Goal: Transaction & Acquisition: Purchase product/service

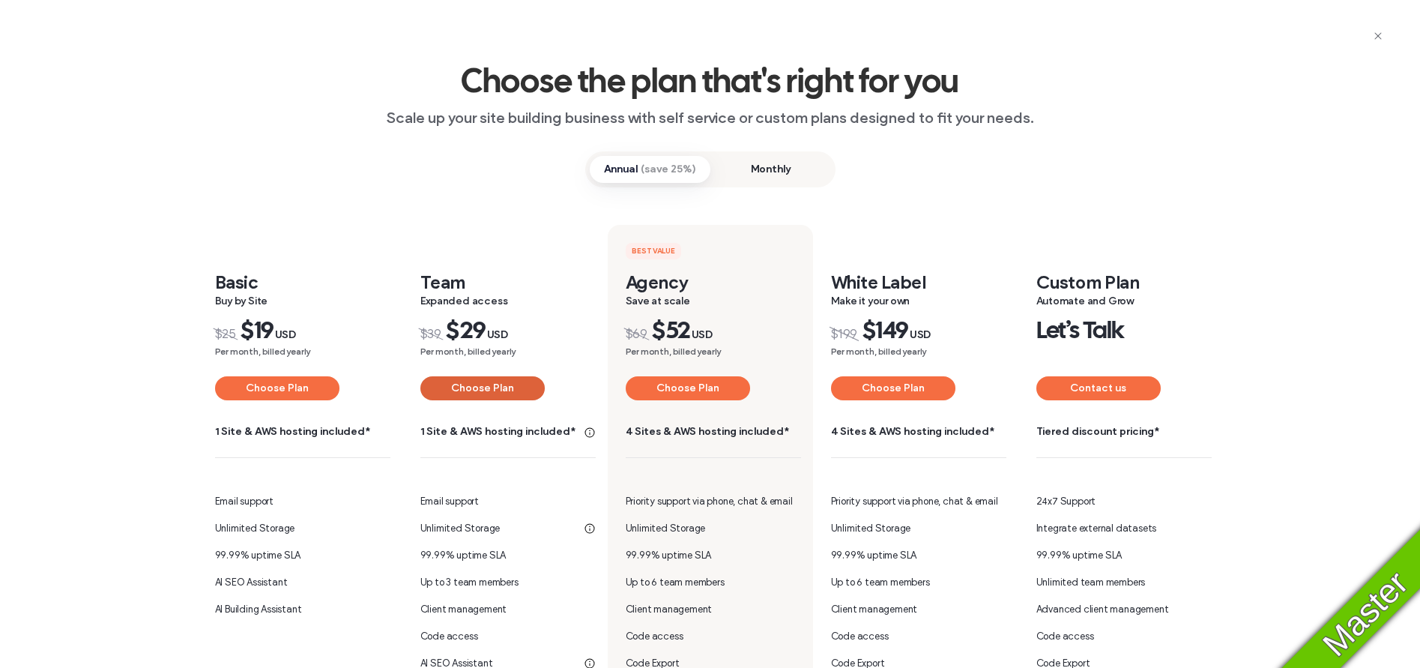
click at [450, 388] on button "Choose Plan" at bounding box center [482, 388] width 124 height 24
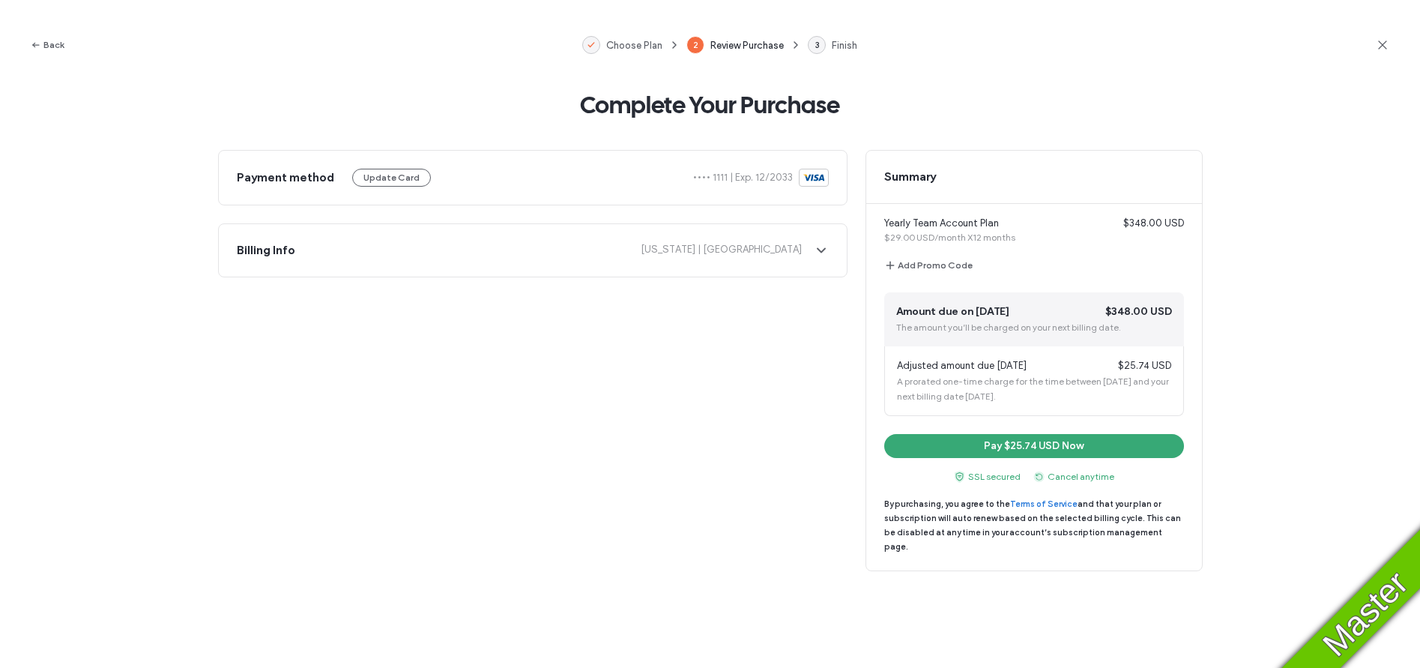
click at [1375, 48] on icon at bounding box center [1382, 44] width 15 height 15
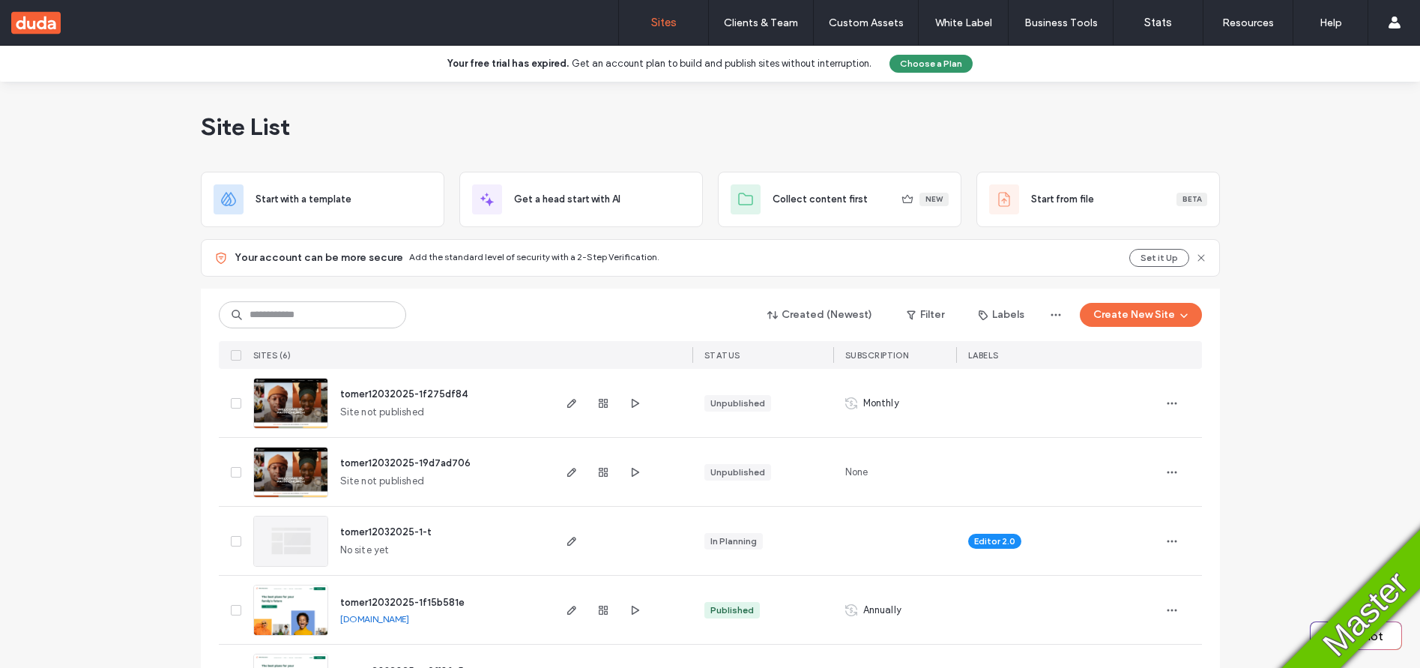
click at [942, 65] on button "Choose a Plan" at bounding box center [931, 64] width 83 height 18
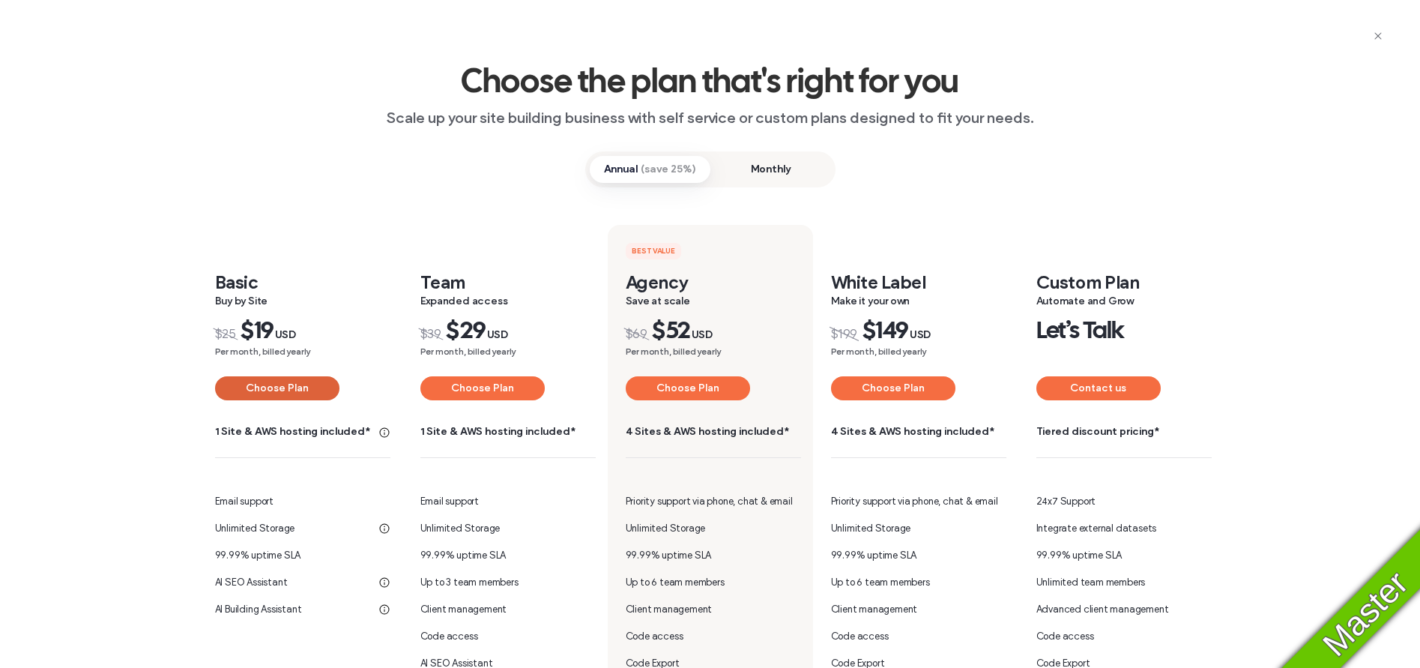
click at [262, 387] on button "Choose Plan" at bounding box center [277, 388] width 124 height 24
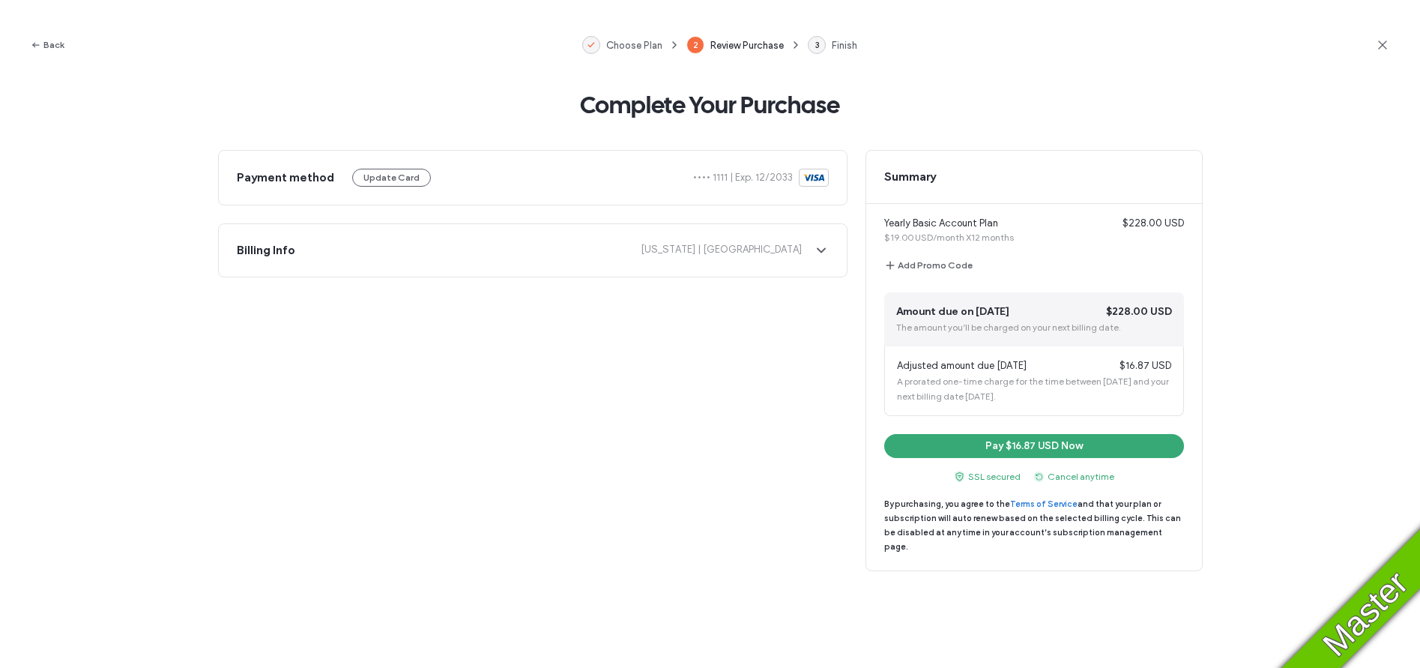
click at [1393, 45] on div "Back Choose Plan 2 Review Purchase 3 Finish" at bounding box center [710, 45] width 1420 height 90
click at [1387, 46] on icon at bounding box center [1382, 44] width 15 height 15
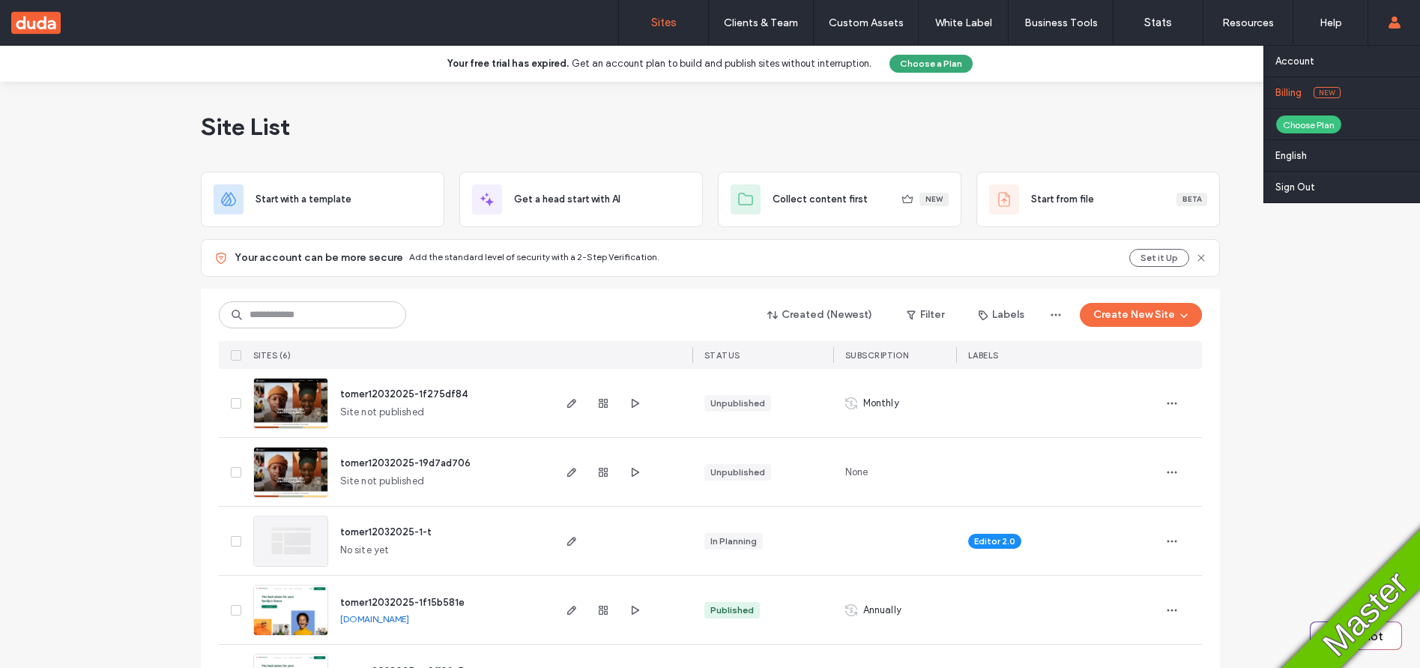
click at [1298, 89] on label "Billing" at bounding box center [1289, 92] width 26 height 11
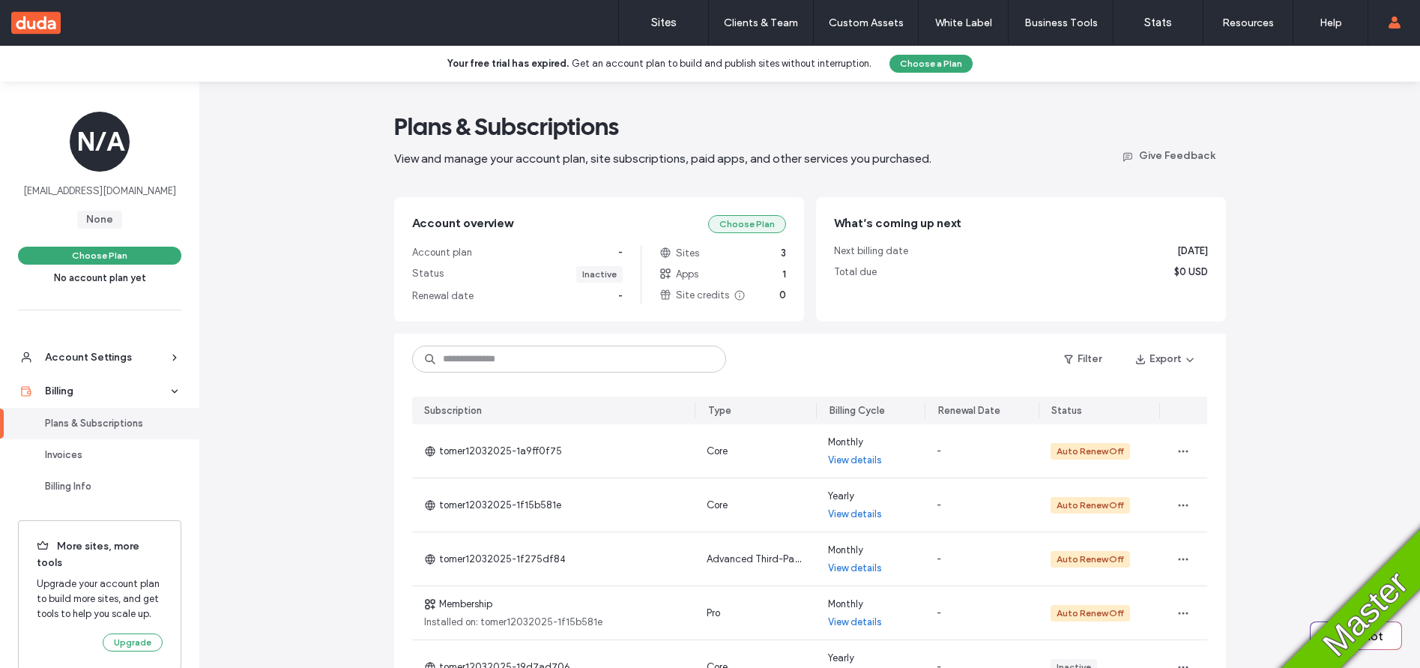
click at [737, 227] on button "Choose Plan" at bounding box center [747, 224] width 78 height 18
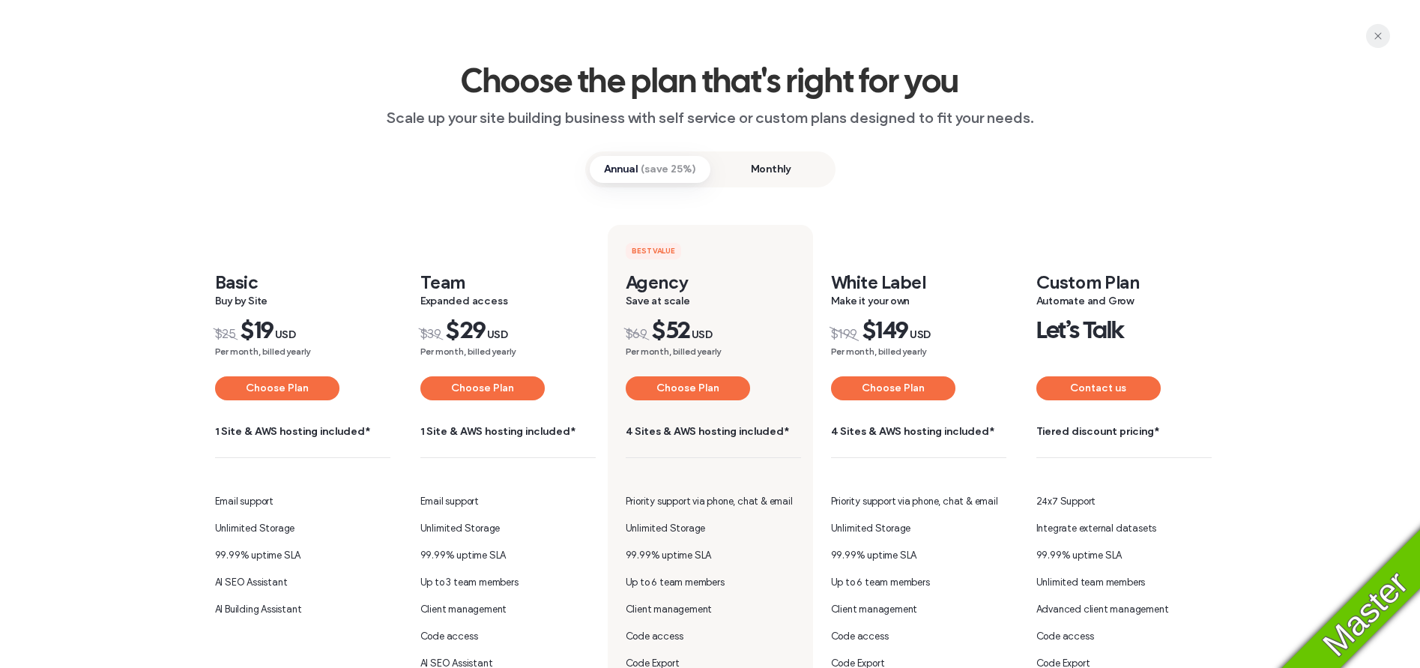
click at [1375, 33] on icon "button" at bounding box center [1378, 36] width 12 height 12
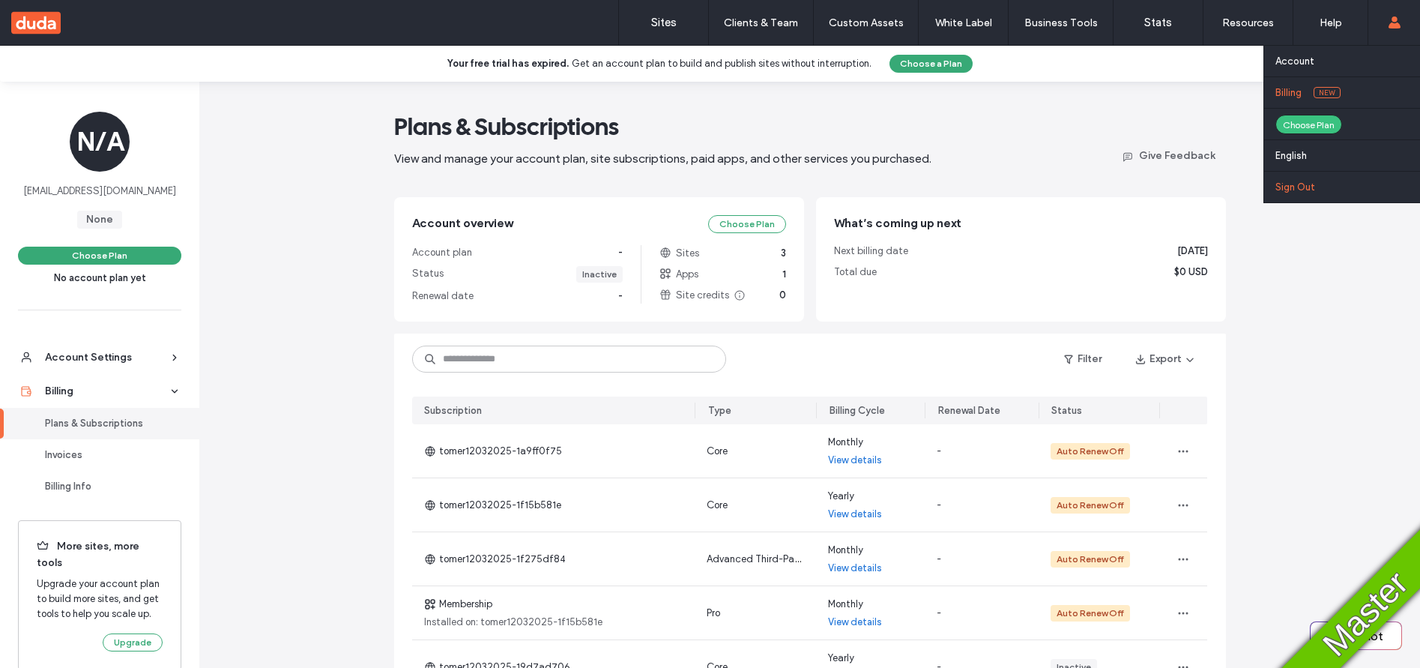
click at [1303, 183] on label "Sign Out" at bounding box center [1296, 186] width 40 height 11
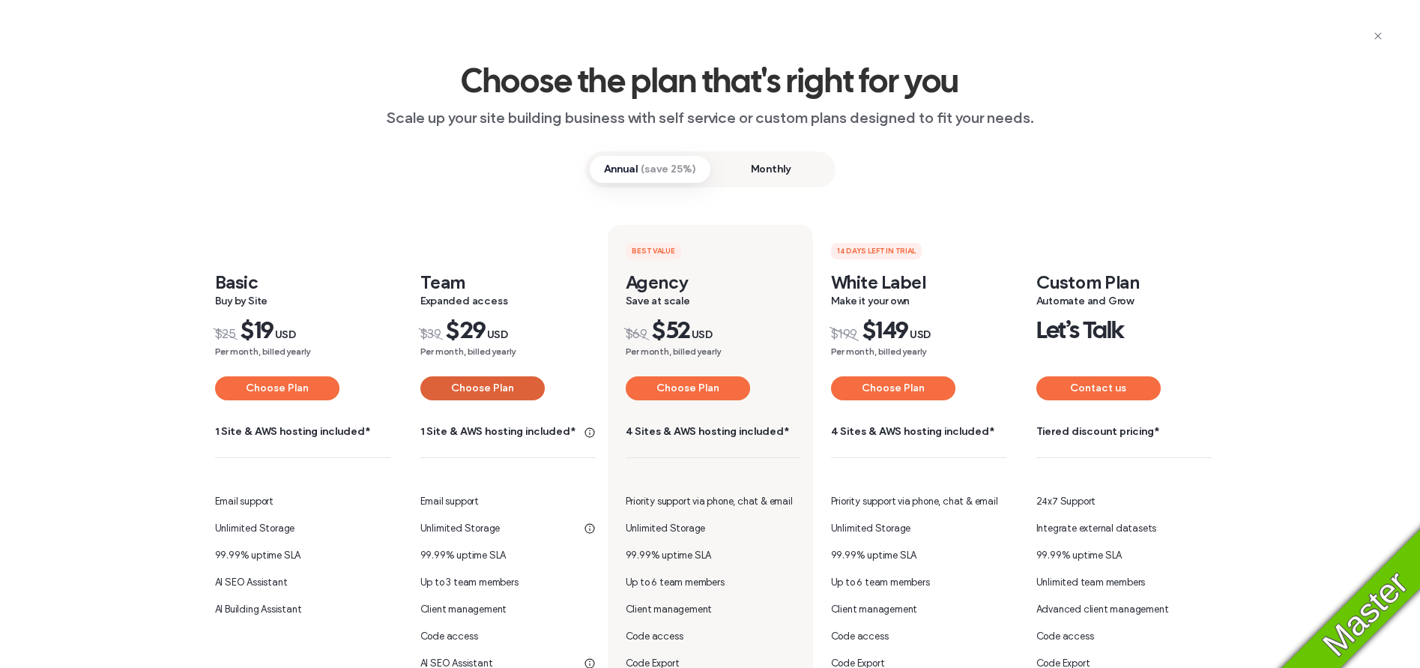
click at [459, 384] on button "Choose Plan" at bounding box center [482, 388] width 124 height 24
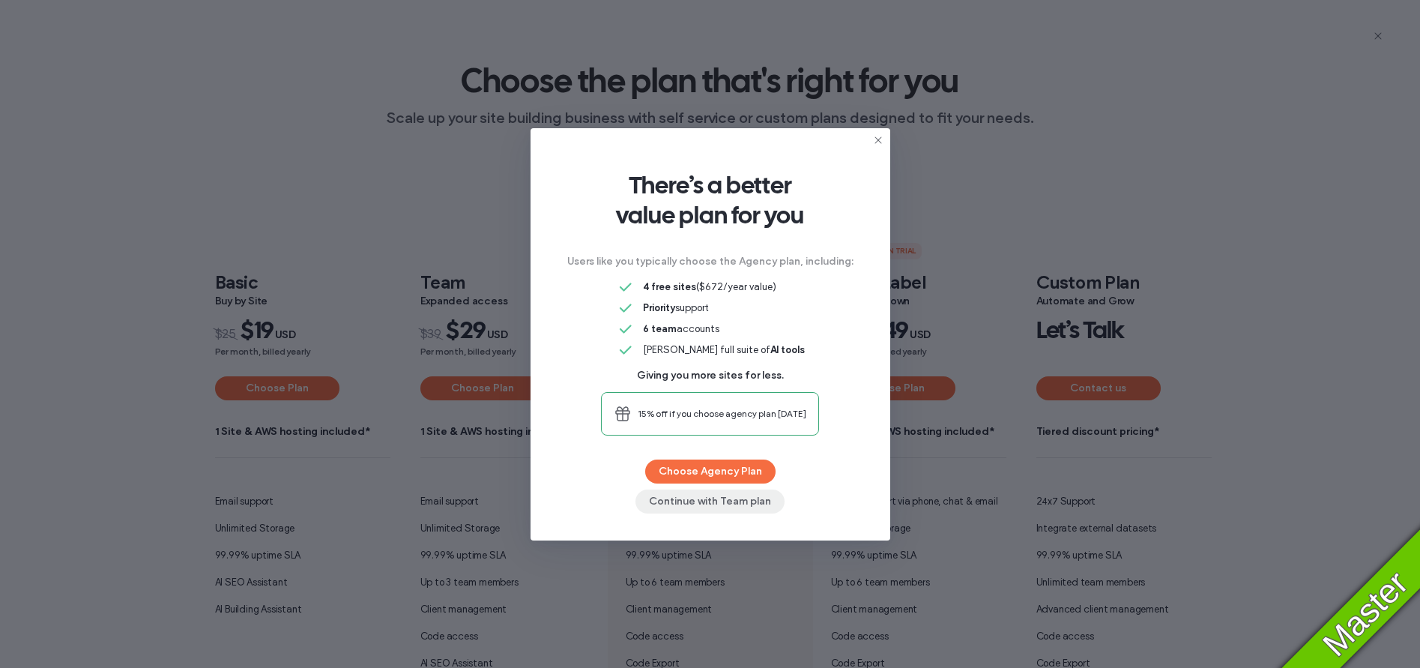
click at [713, 498] on button "Continue with Team plan" at bounding box center [710, 501] width 149 height 24
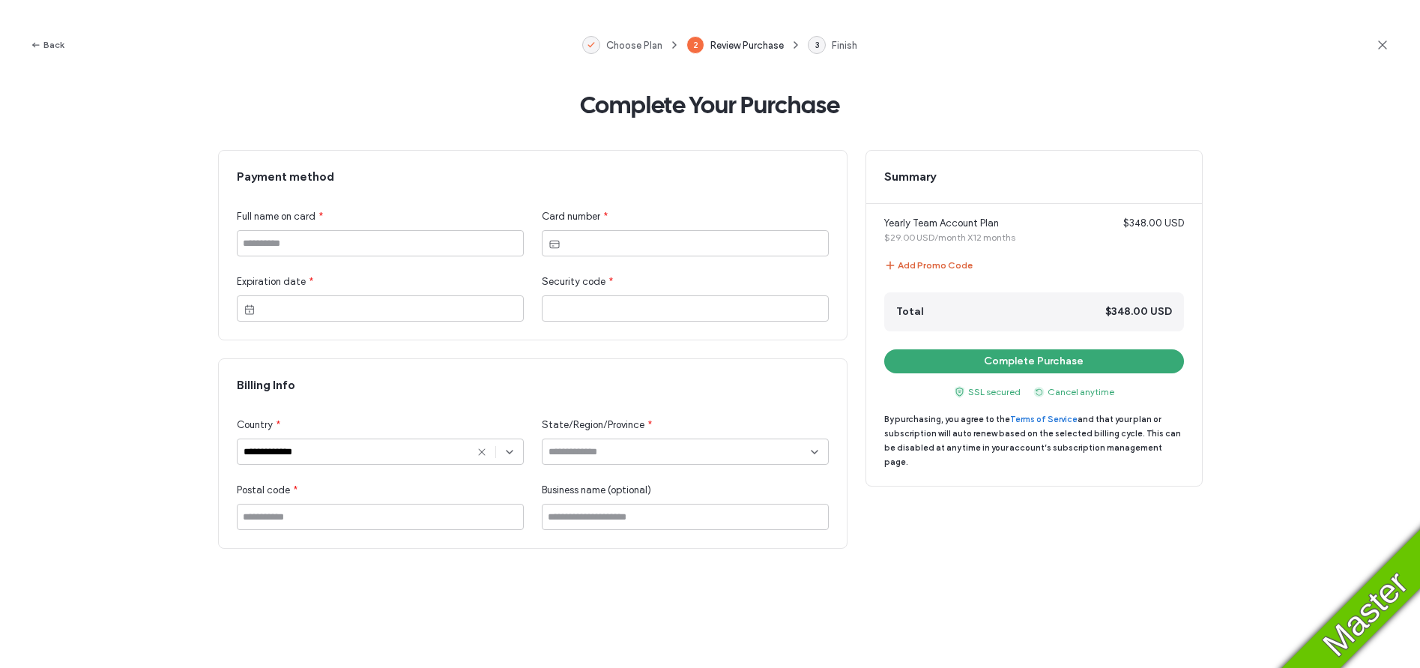
click at [936, 258] on button "Add Promo Code" at bounding box center [928, 265] width 88 height 18
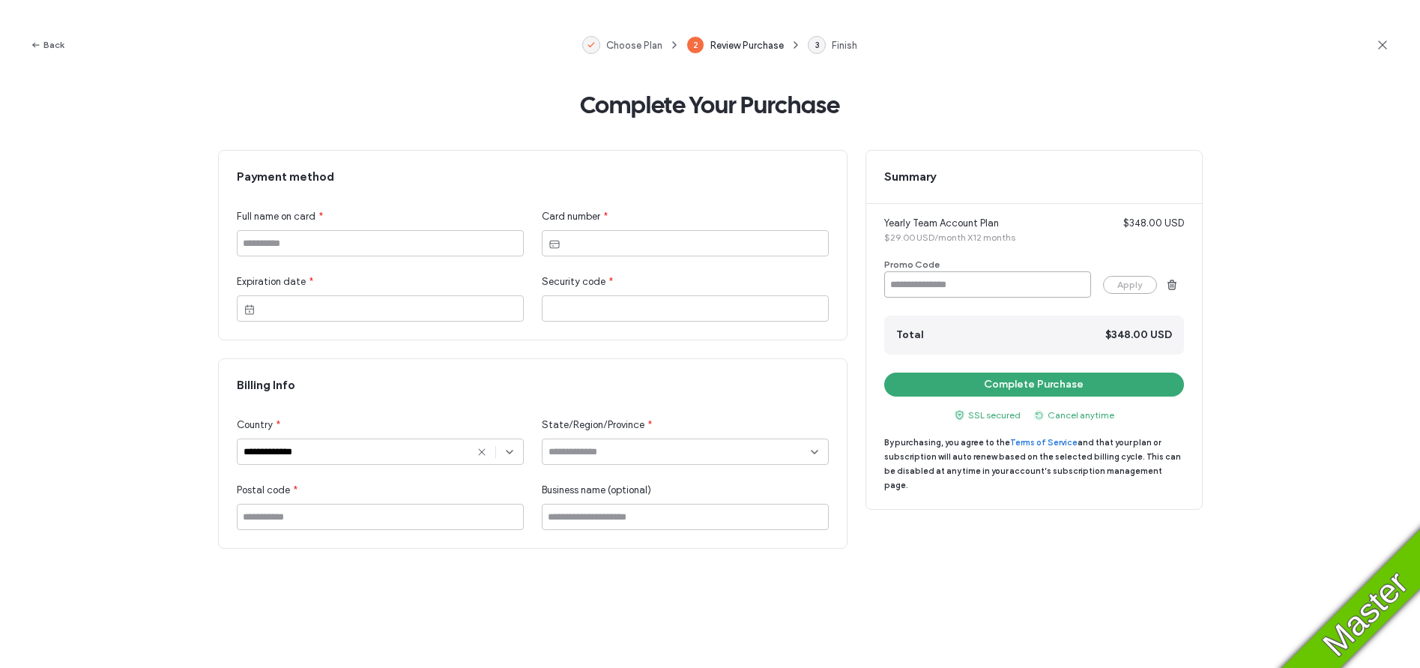
click at [927, 277] on input at bounding box center [987, 284] width 207 height 26
paste input "**********"
type input "**********"
click at [1129, 287] on button "Apply" at bounding box center [1130, 285] width 54 height 18
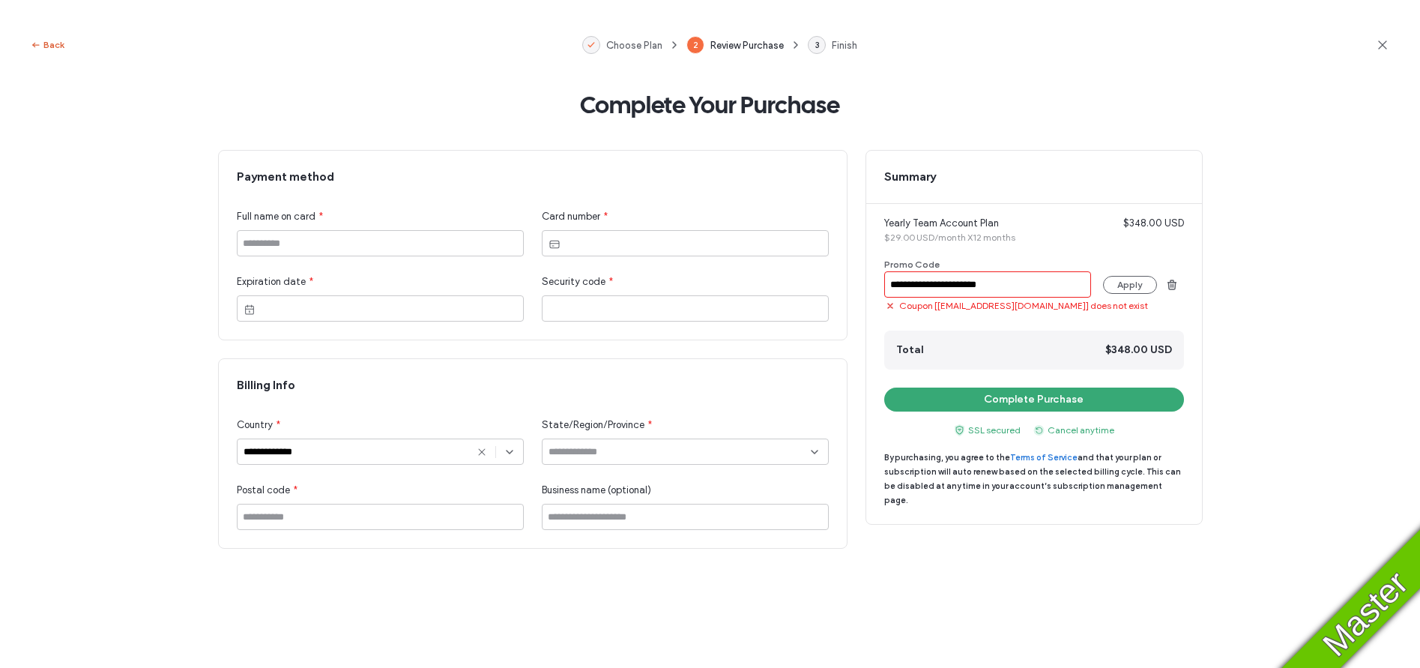
click at [49, 44] on button "Back" at bounding box center [47, 45] width 34 height 18
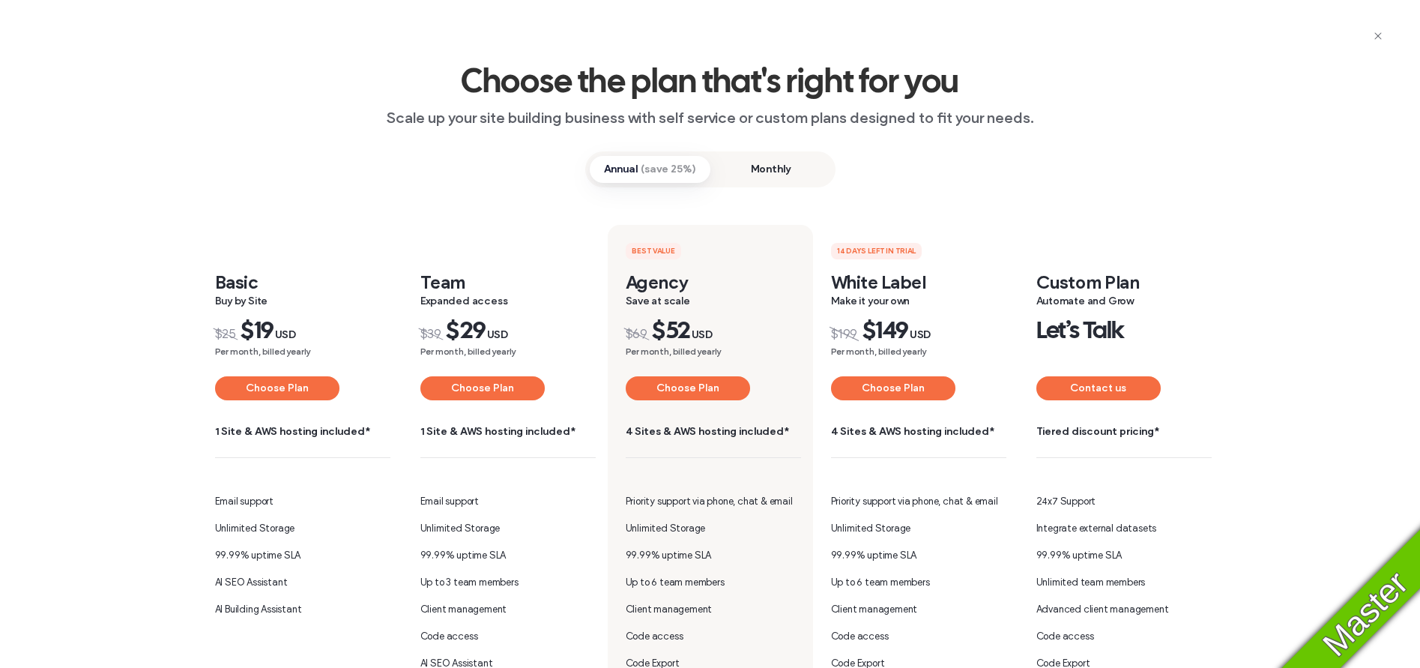
click at [756, 169] on span "Monthly" at bounding box center [771, 169] width 121 height 27
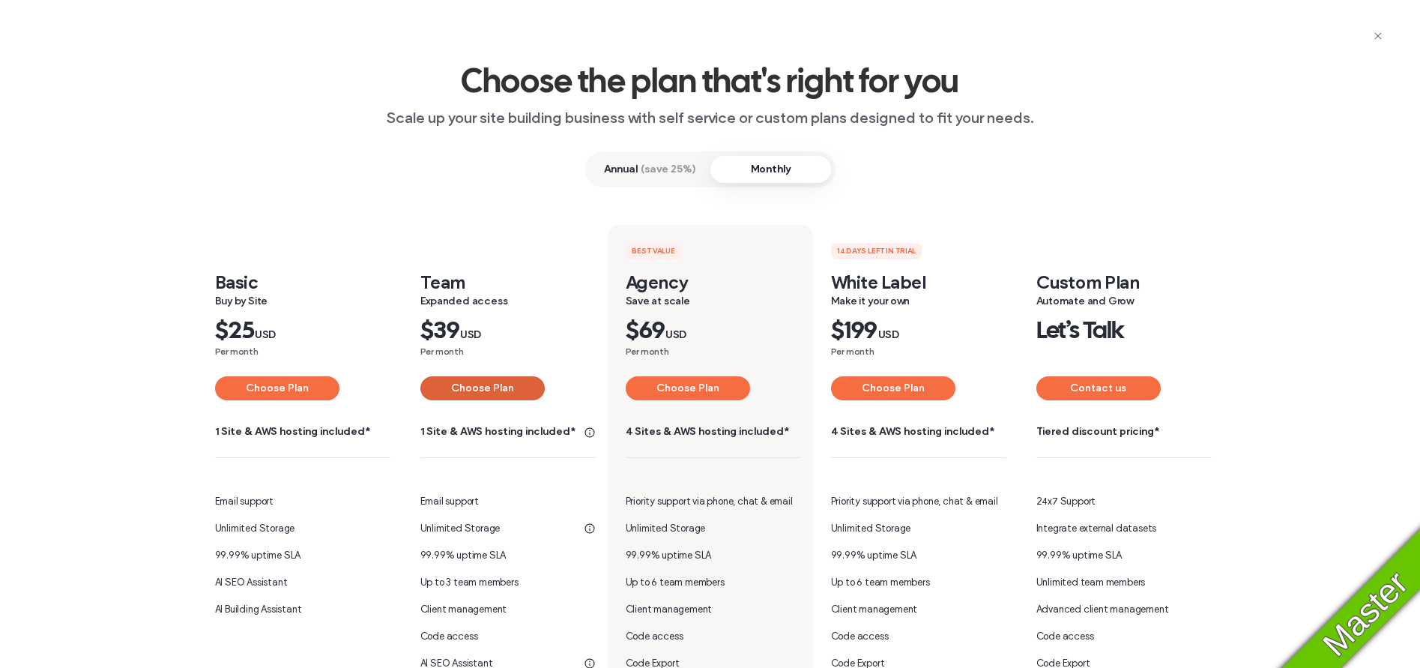
click at [471, 380] on button "Choose Plan" at bounding box center [482, 388] width 124 height 24
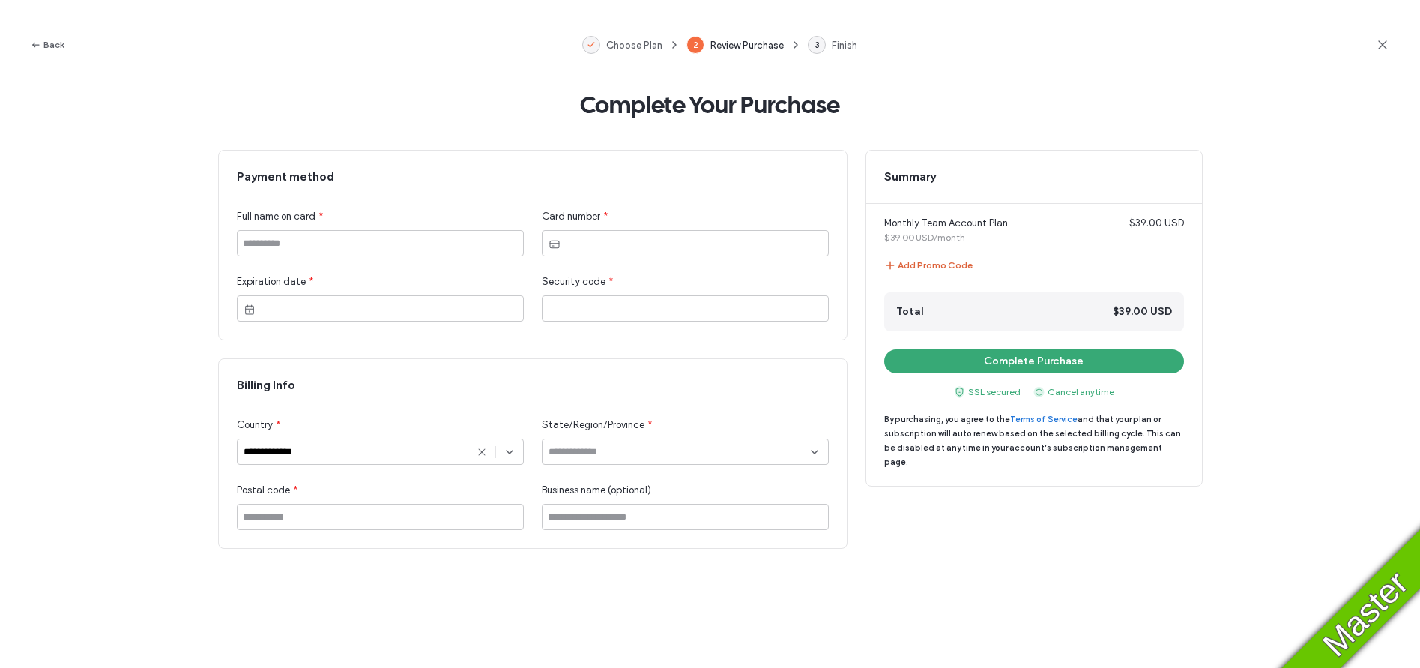
click at [939, 262] on button "Add Promo Code" at bounding box center [928, 265] width 88 height 18
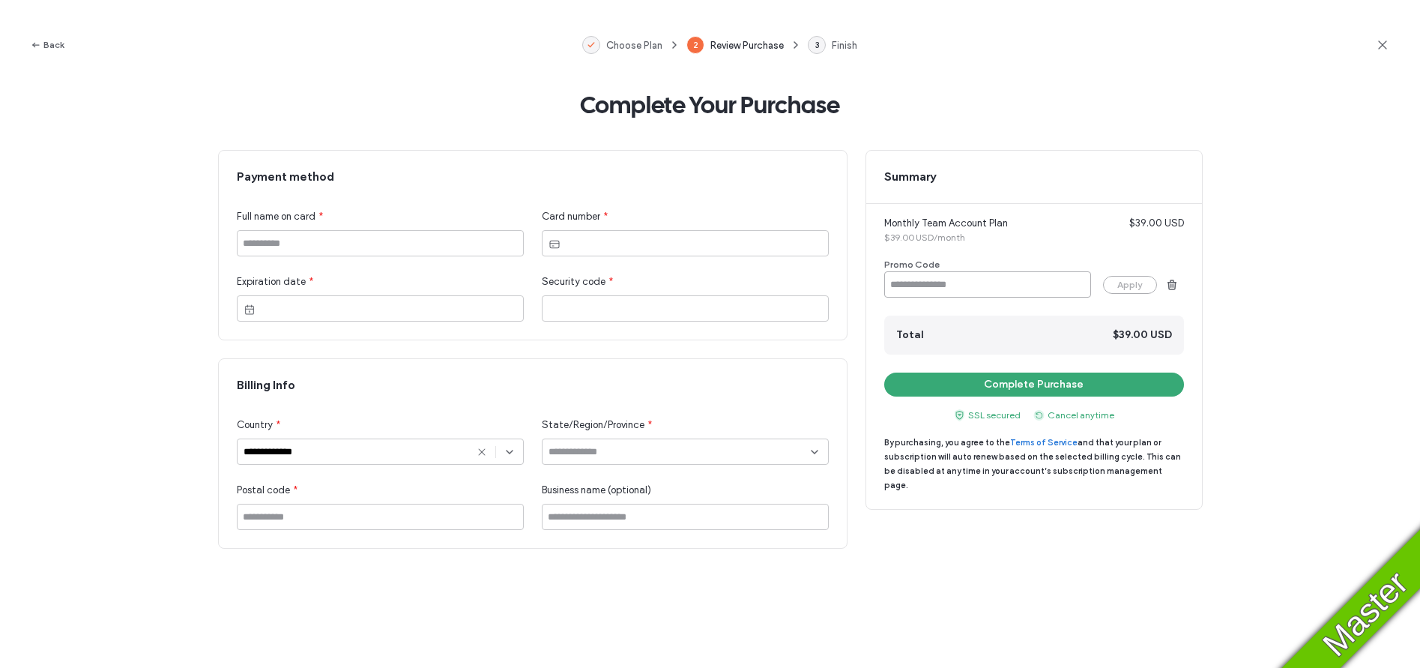
click at [928, 285] on input at bounding box center [987, 284] width 207 height 26
paste input "********"
type input "********"
click at [1133, 282] on button "Apply" at bounding box center [1130, 285] width 54 height 18
